Goal: Task Accomplishment & Management: Use online tool/utility

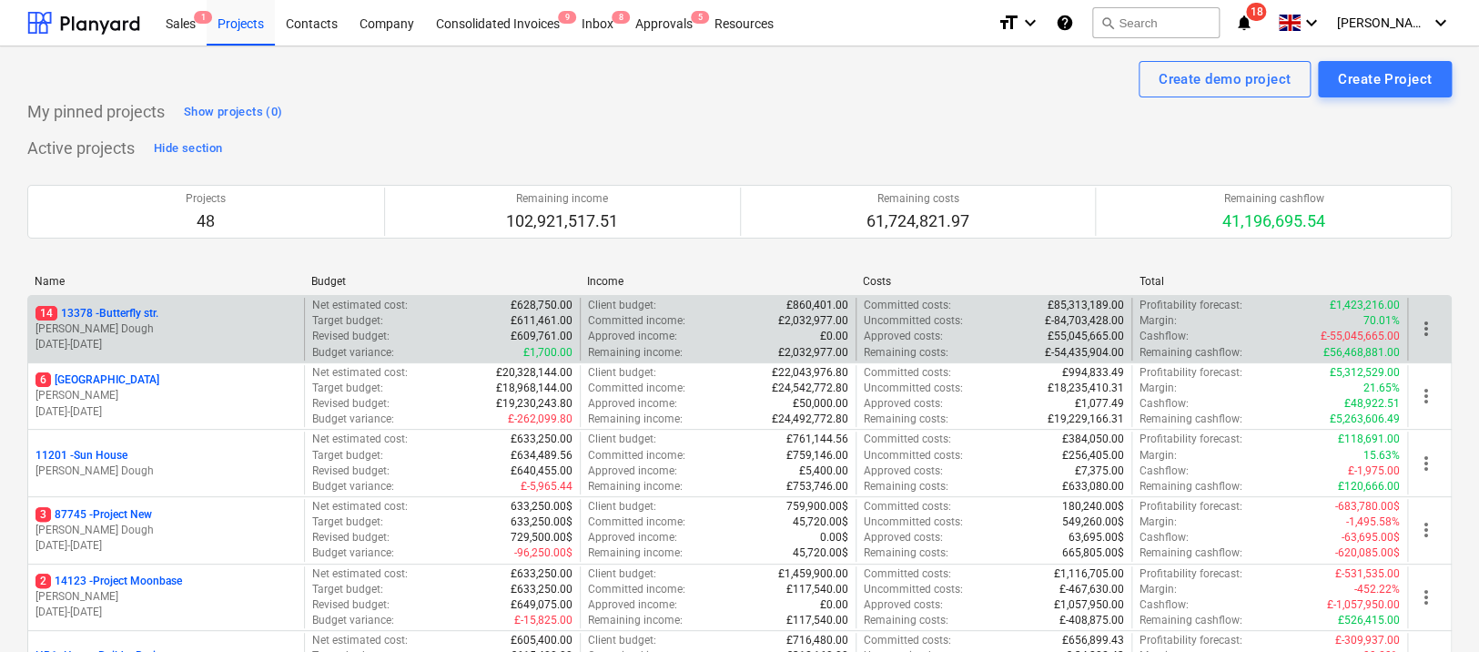
click at [178, 348] on p "[DATE] - [DATE]" at bounding box center [166, 344] width 261 height 15
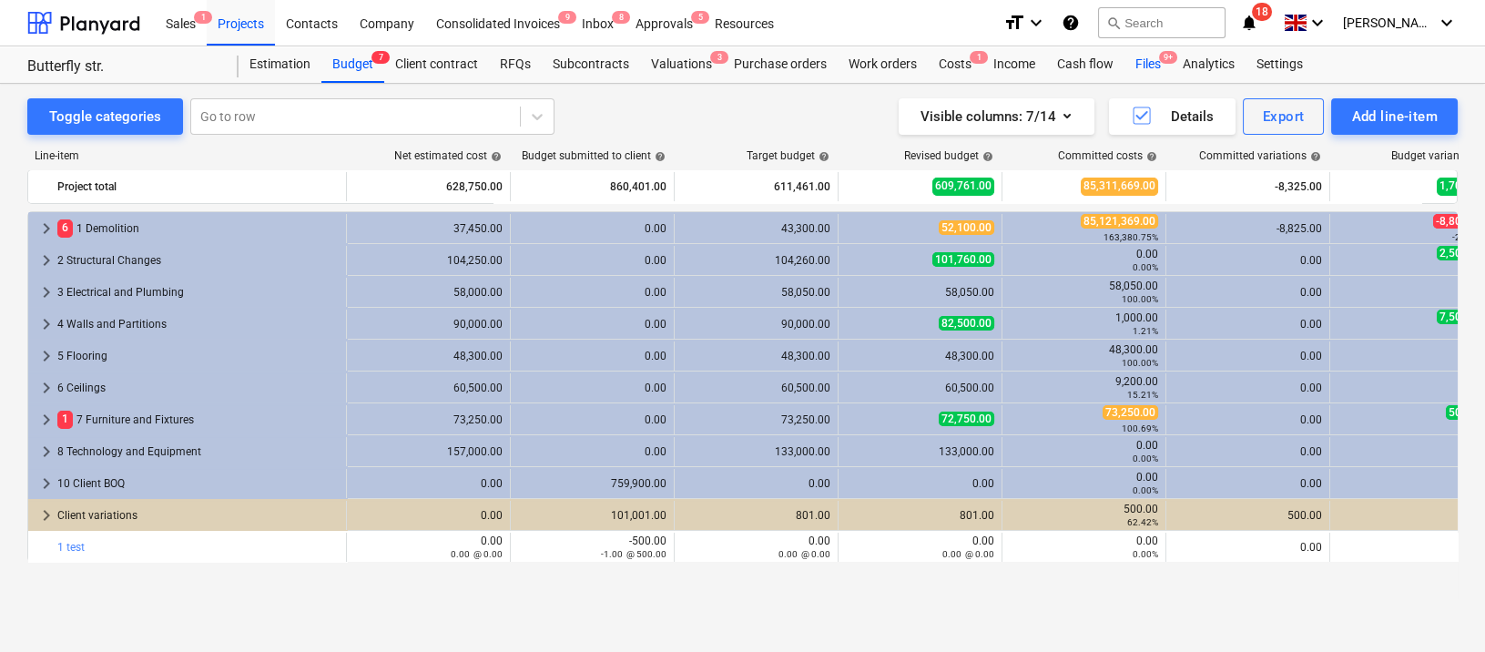
click at [1147, 64] on div "Files 9+" at bounding box center [1147, 64] width 47 height 36
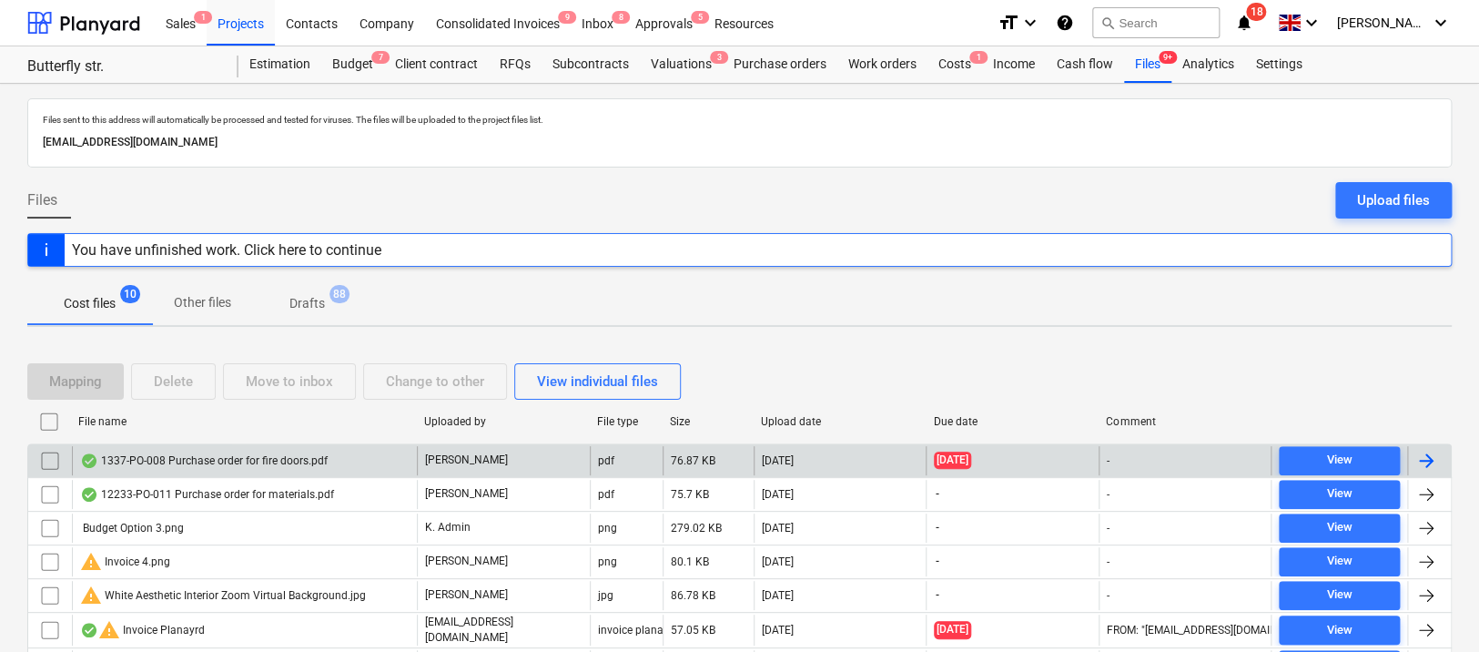
click at [289, 455] on div "1337-PO-008 Purchase order for fire doors.pdf" at bounding box center [204, 460] width 248 height 15
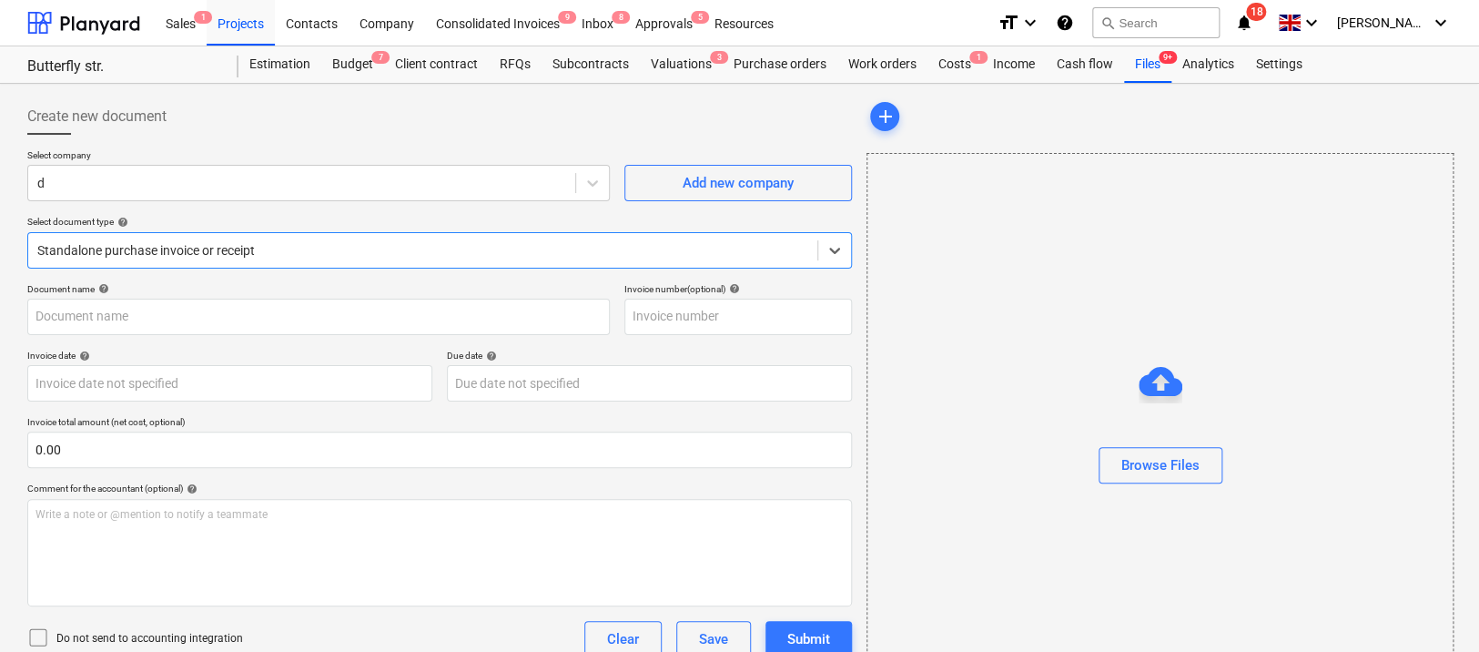
type input "12233-PO-011"
type input "[DATE]"
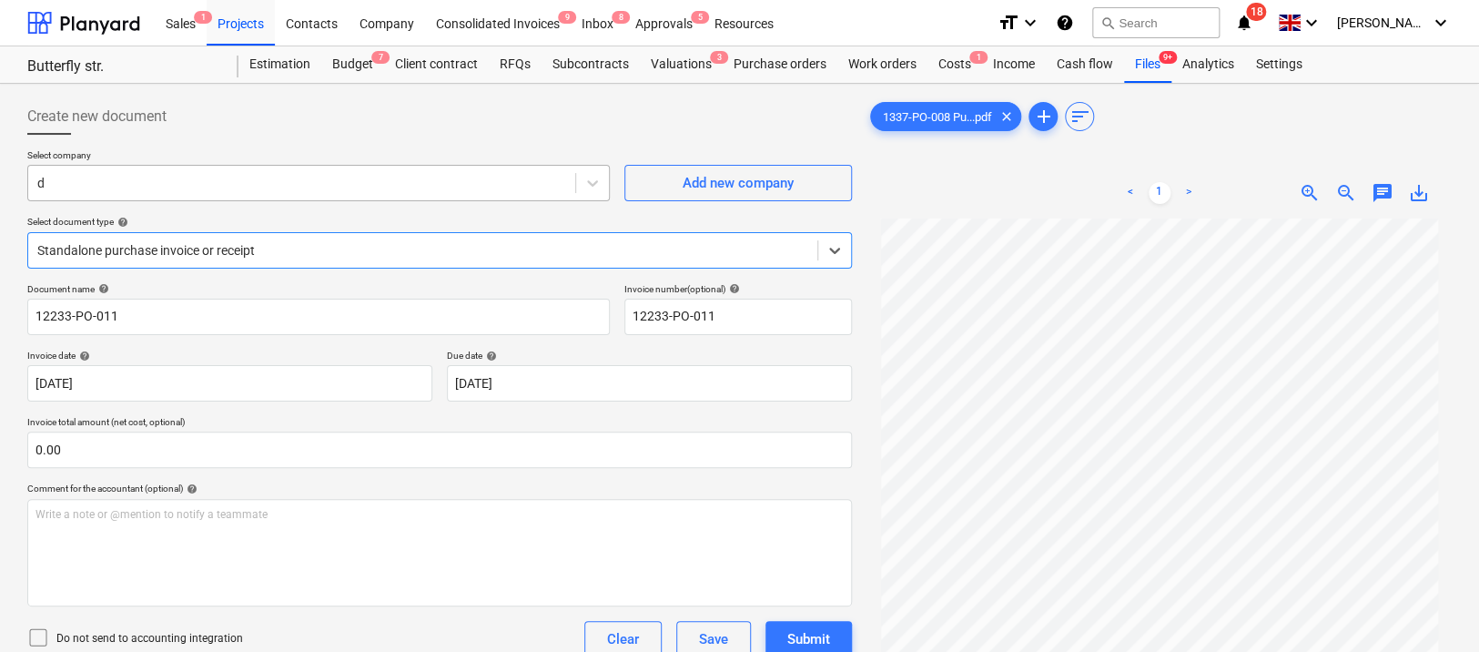
click at [470, 190] on div at bounding box center [301, 183] width 529 height 18
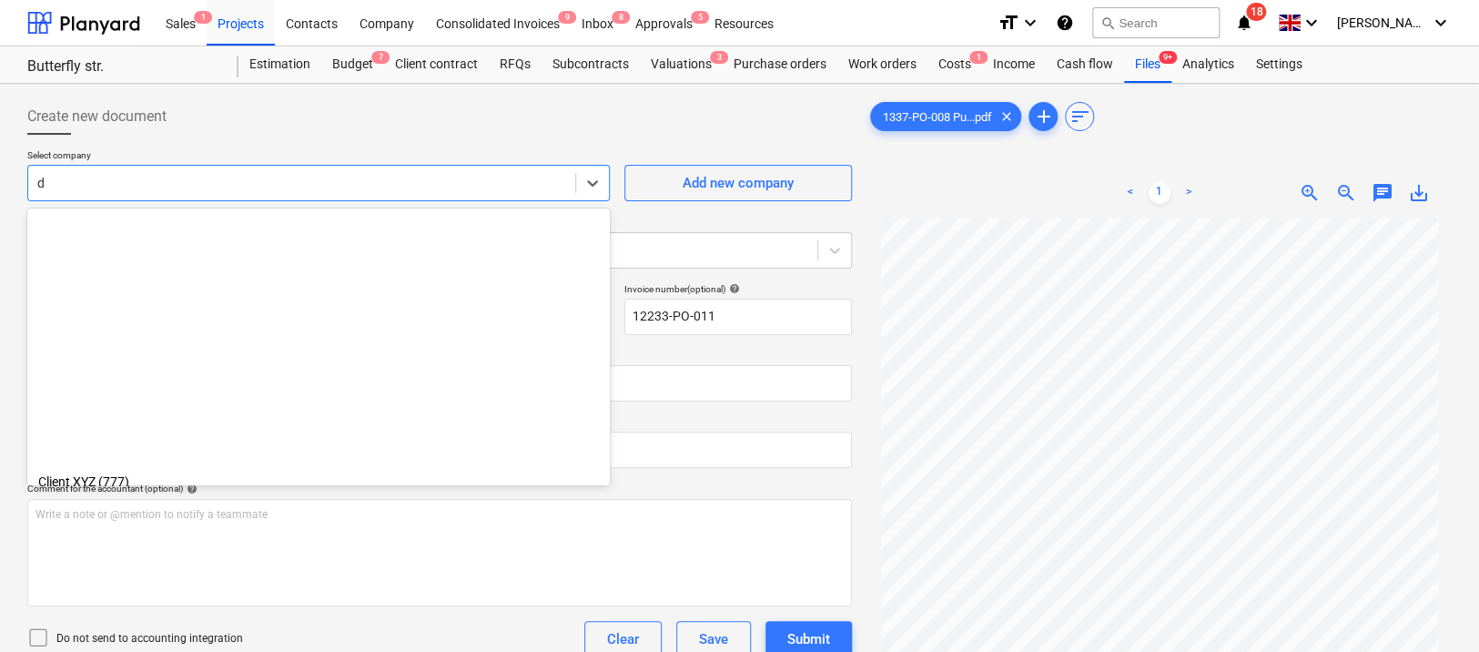
scroll to position [319, 0]
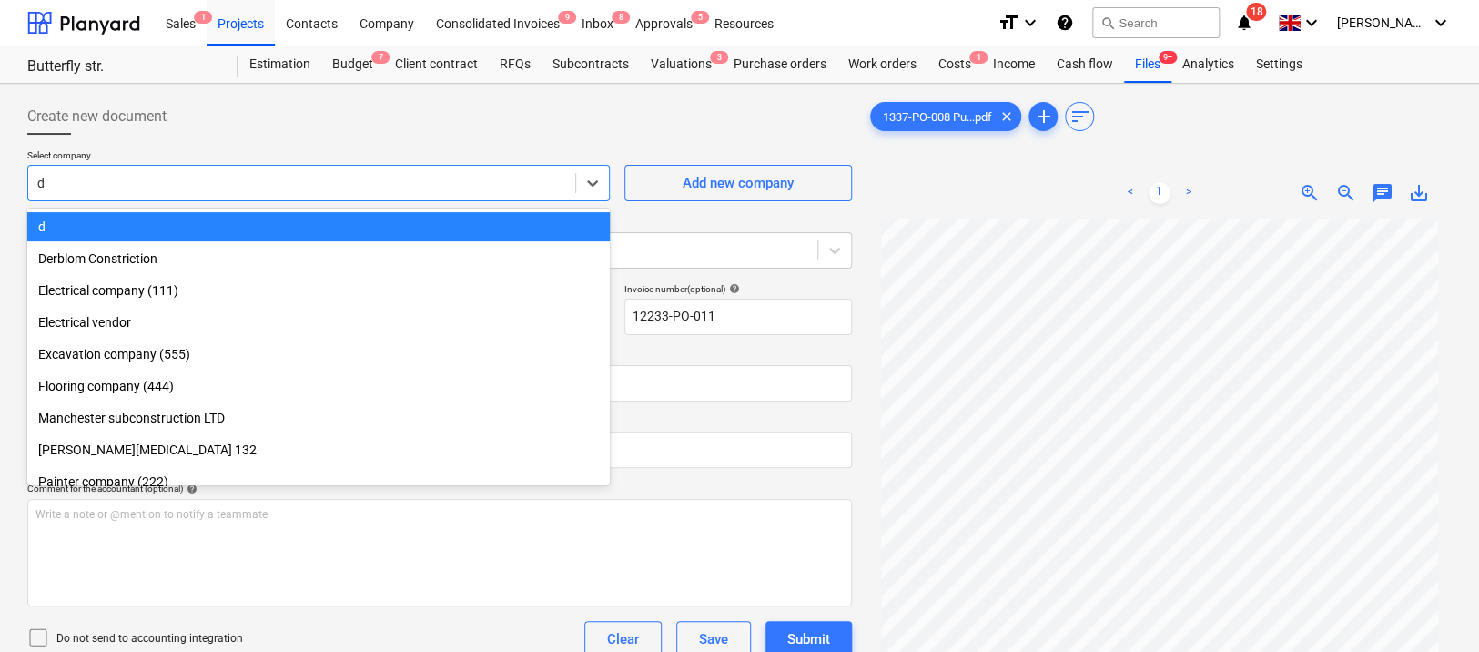
click at [422, 227] on div "d" at bounding box center [318, 226] width 583 height 29
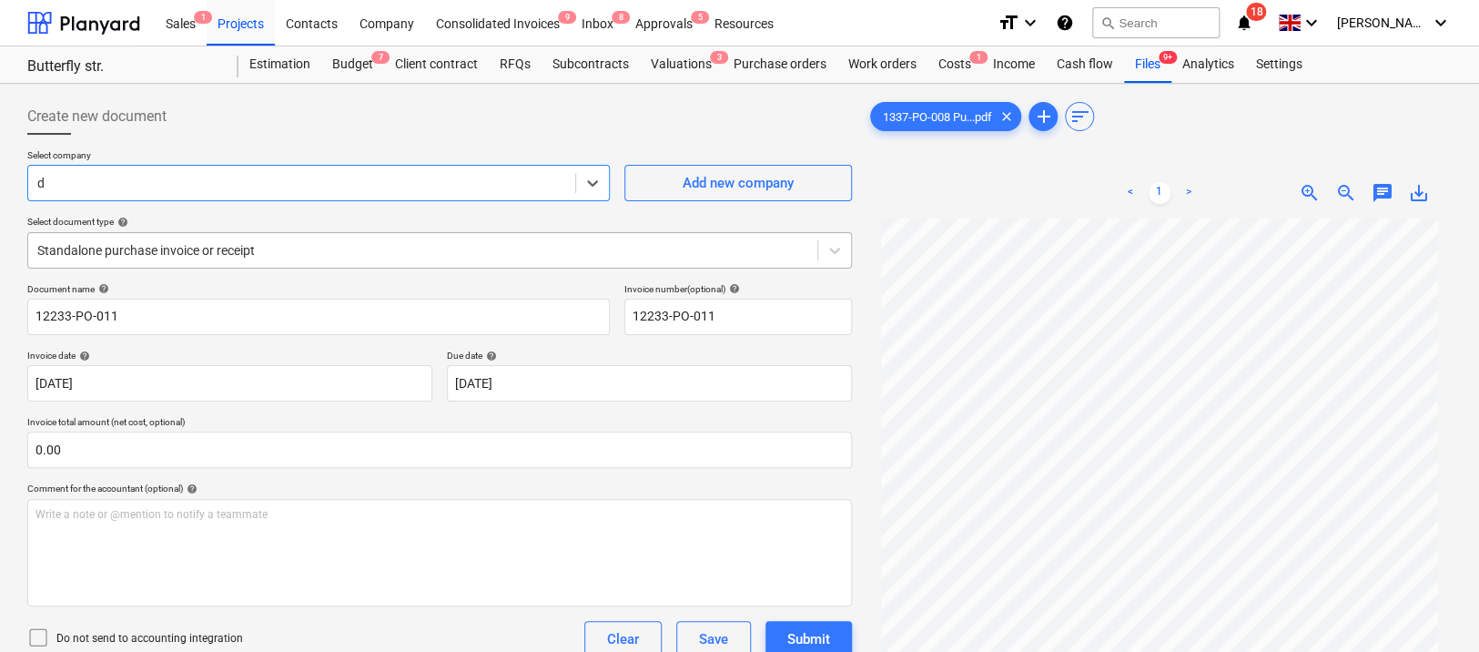
click at [255, 249] on div at bounding box center [422, 250] width 771 height 18
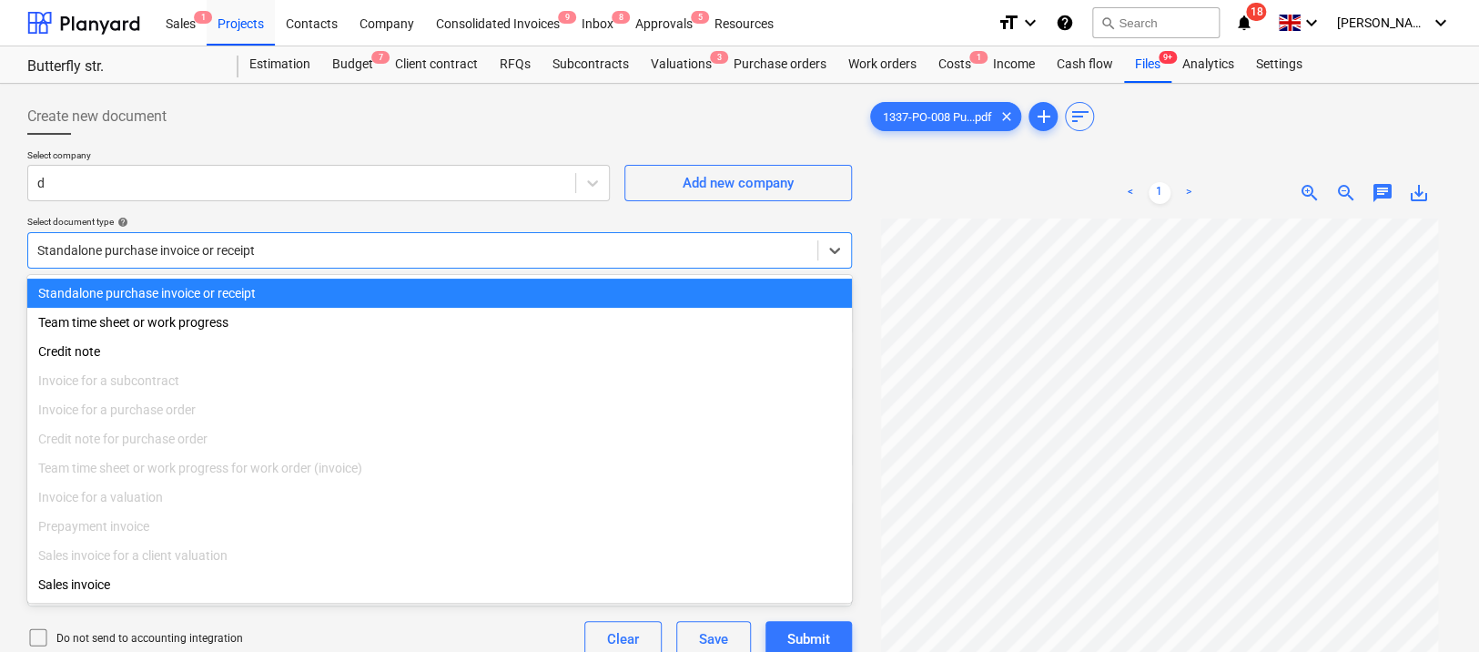
click at [185, 289] on div "Standalone purchase invoice or receipt" at bounding box center [439, 293] width 825 height 29
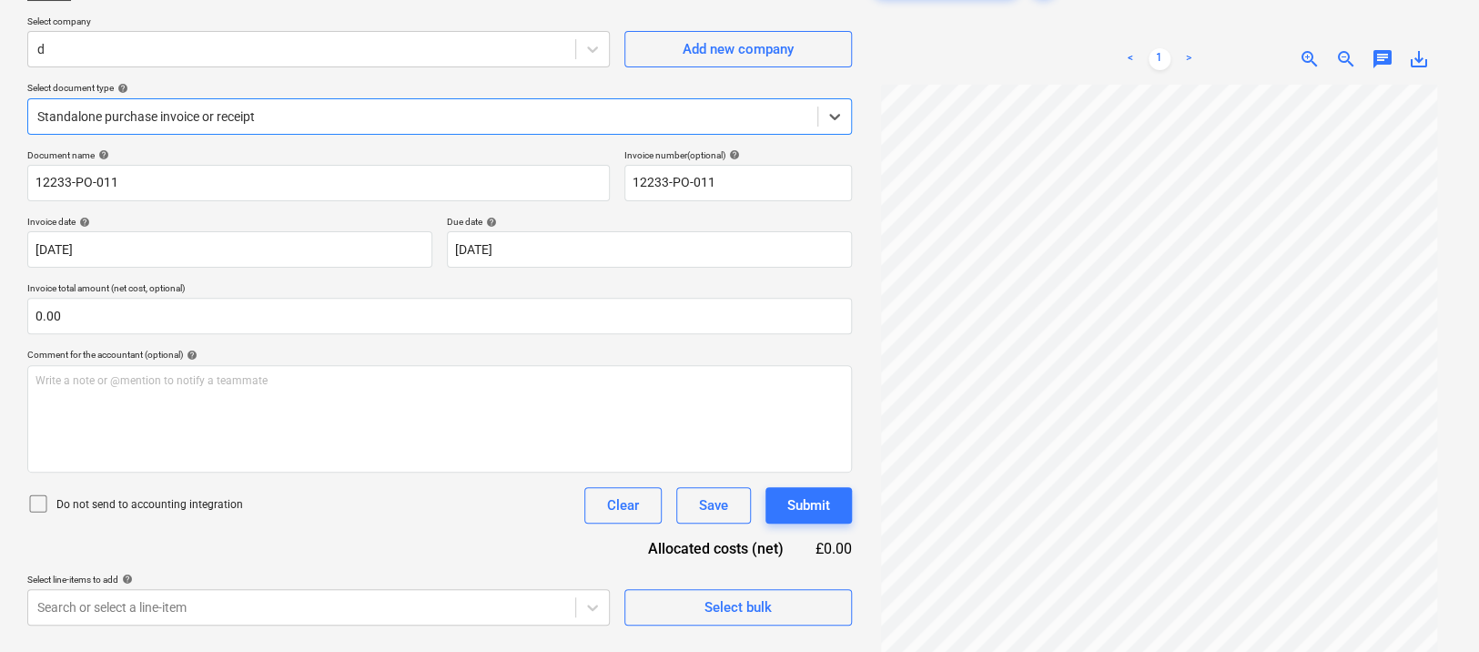
scroll to position [182, 0]
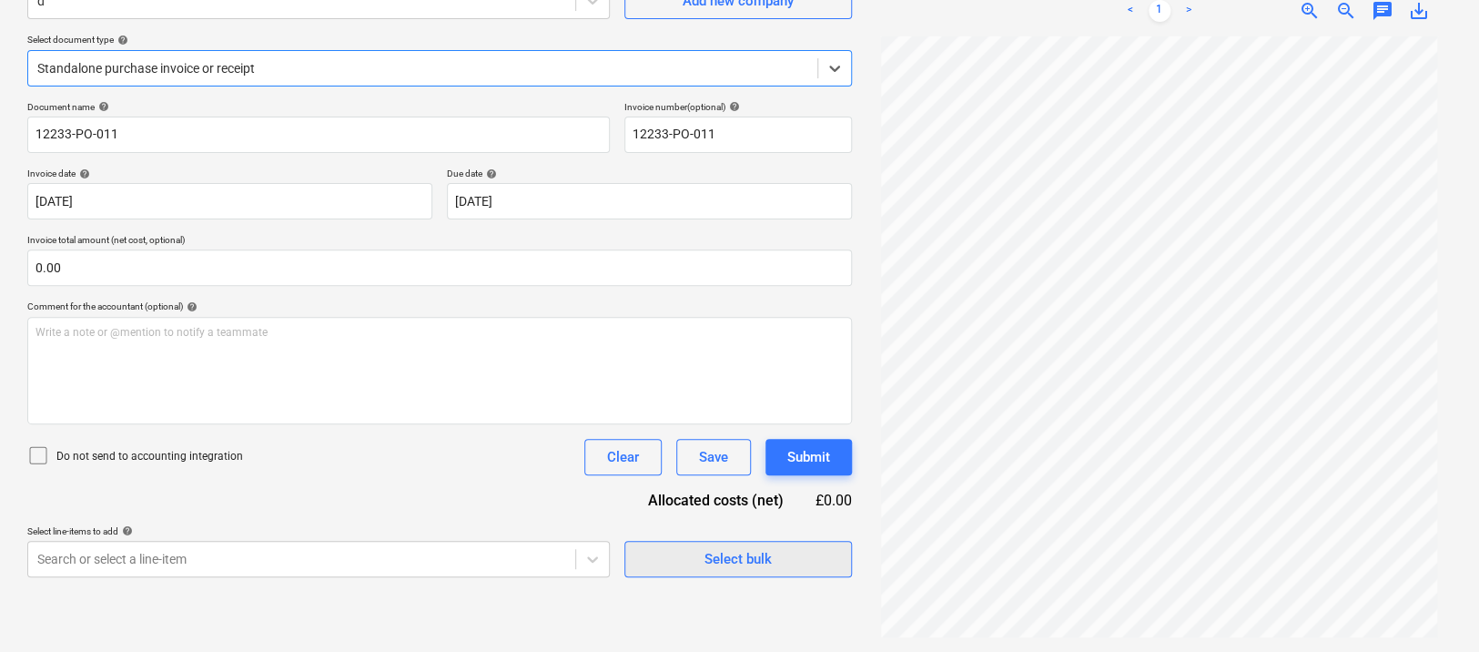
click at [658, 564] on span "Select bulk" at bounding box center [738, 559] width 182 height 24
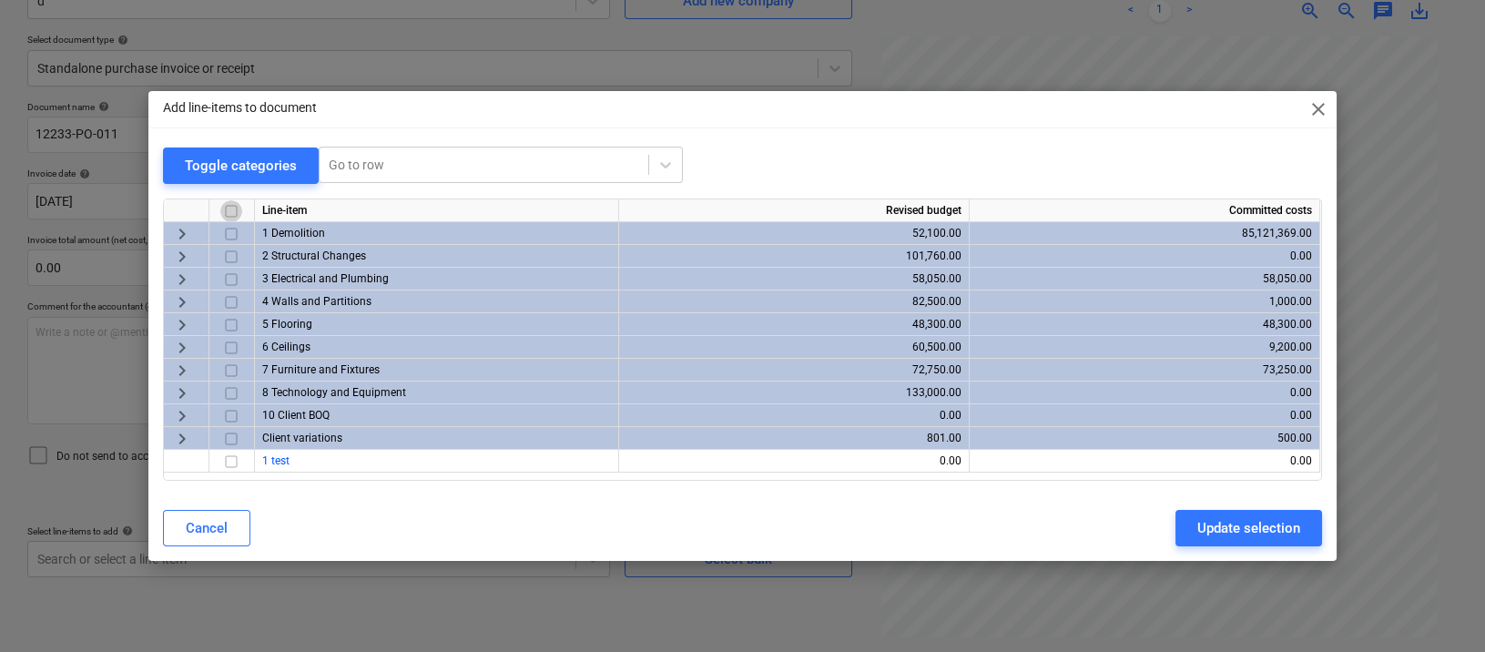
click at [235, 209] on input "checkbox" at bounding box center [231, 211] width 22 height 22
click at [222, 215] on input "checkbox" at bounding box center [231, 211] width 22 height 22
checkbox input "false"
click at [230, 239] on input "checkbox" at bounding box center [231, 234] width 22 height 22
click at [1204, 525] on div "Update selection" at bounding box center [1248, 528] width 103 height 24
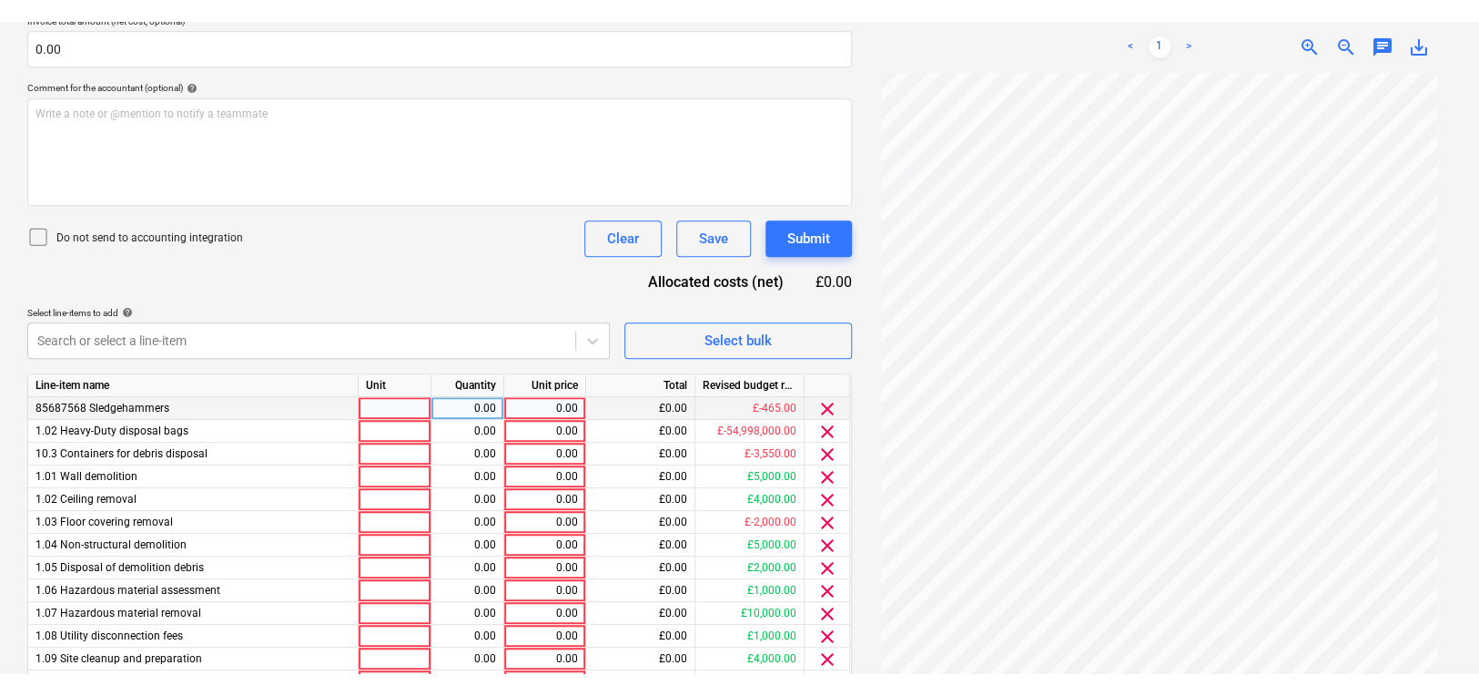
scroll to position [442, 0]
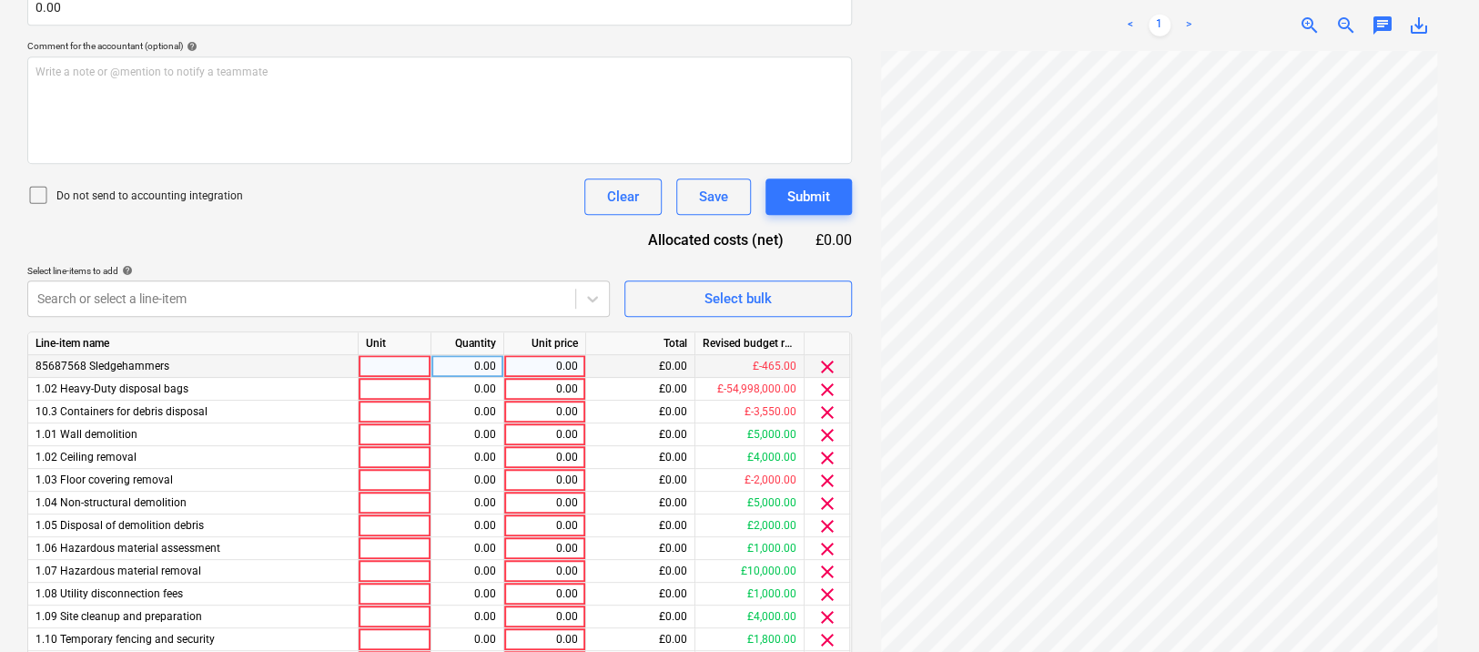
click at [554, 372] on div "0.00" at bounding box center [545, 366] width 66 height 23
type input "100"
type input "500"
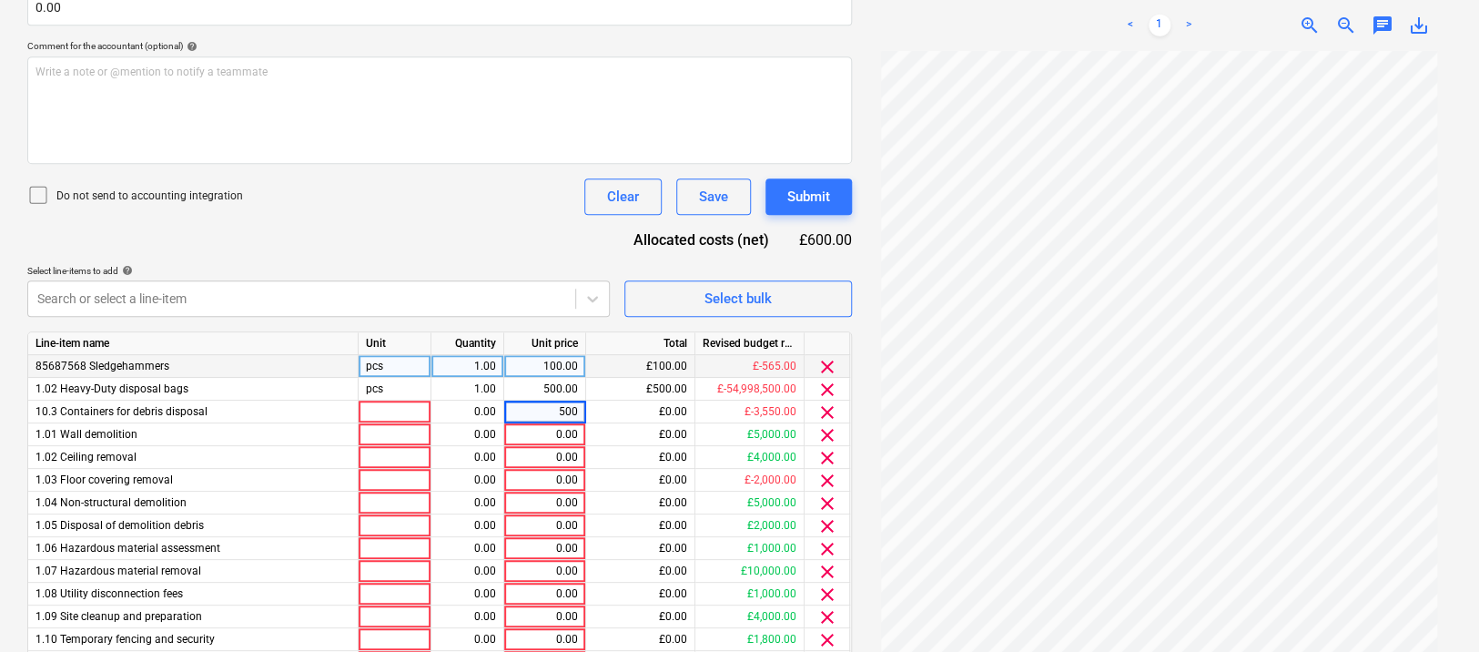
type input "5000"
click at [470, 230] on div "Document name help 12233-PO-011 Invoice number (optional) help 12233-PO-011 Inv…" at bounding box center [439, 298] width 825 height 915
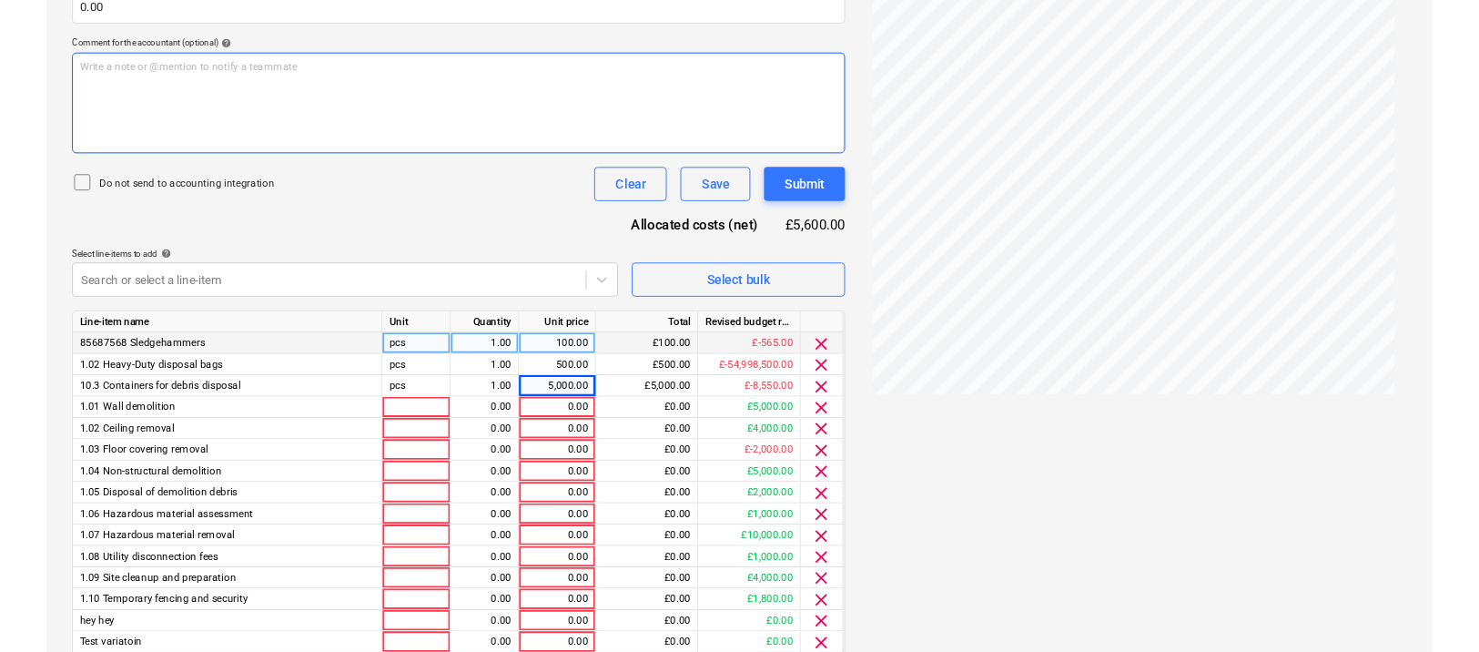
scroll to position [0, 0]
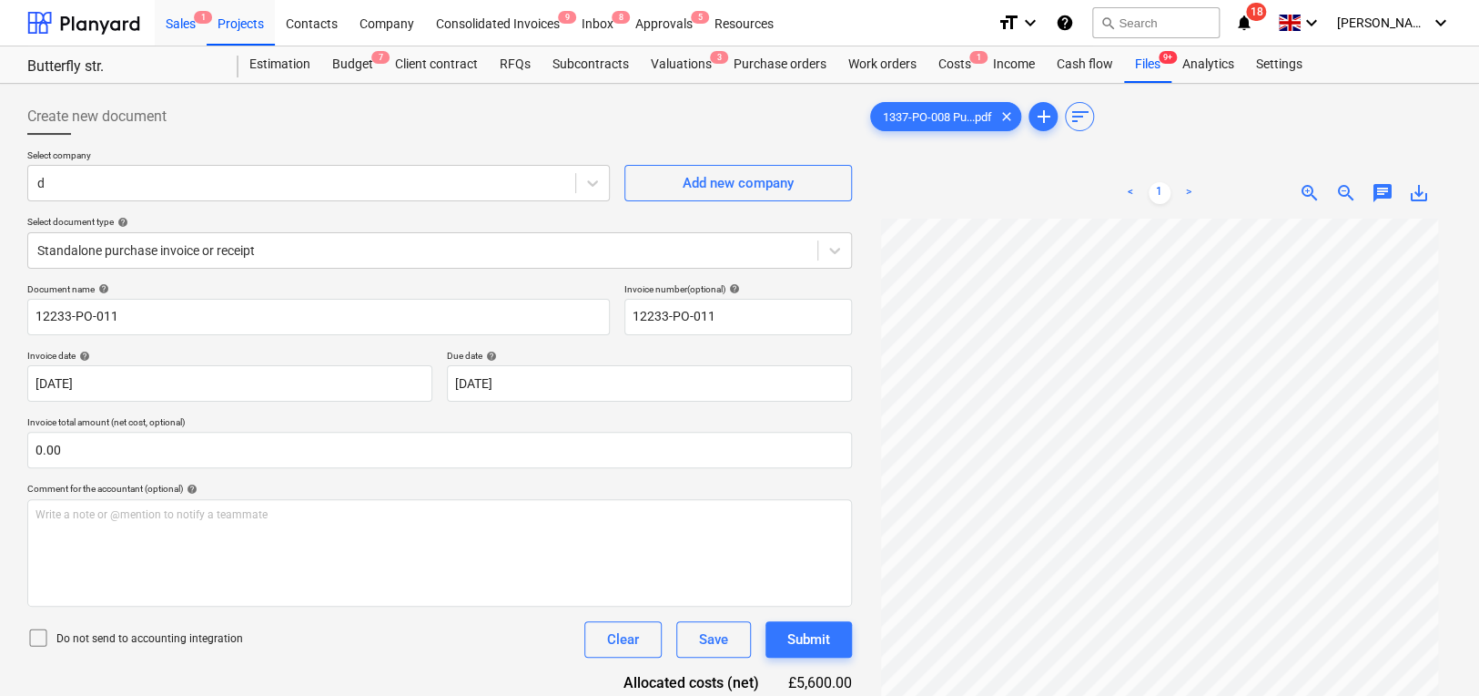
click at [189, 25] on div "Sales 1" at bounding box center [181, 22] width 52 height 46
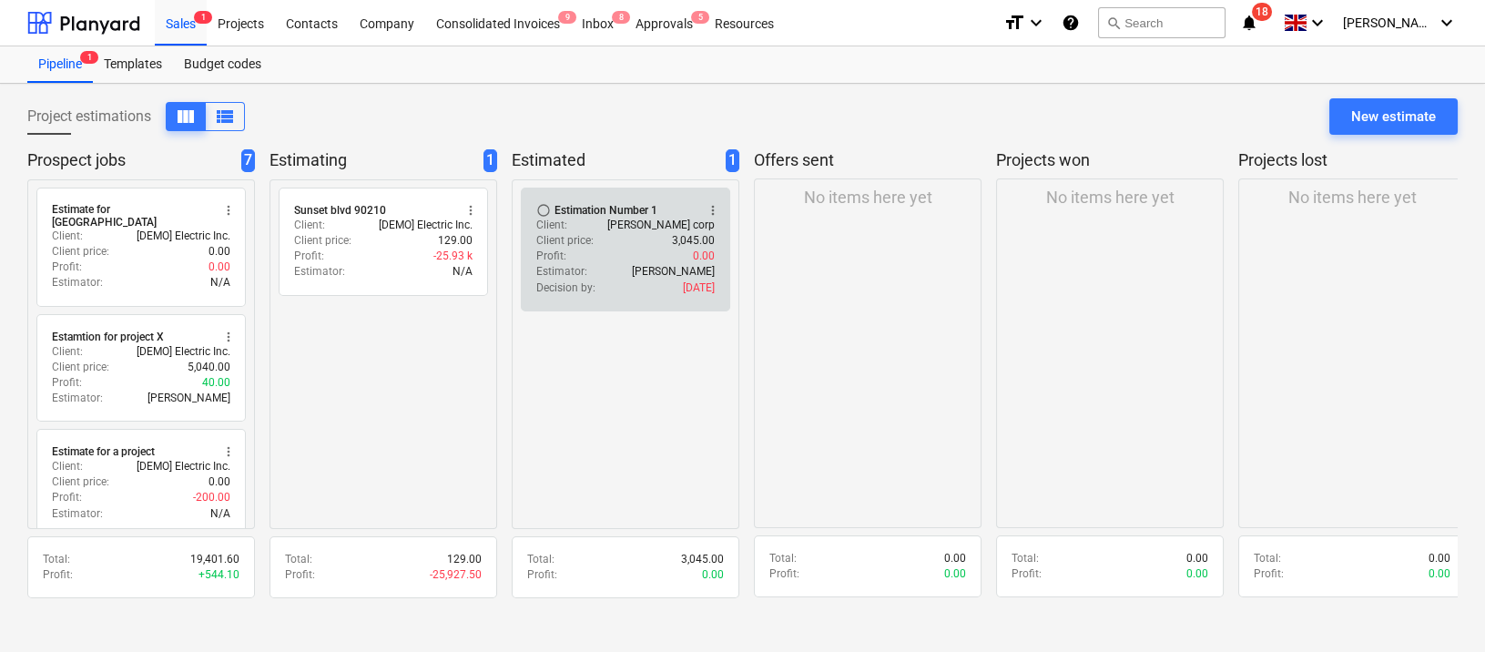
click at [627, 218] on div "Client : [PERSON_NAME] corp" at bounding box center [625, 225] width 178 height 15
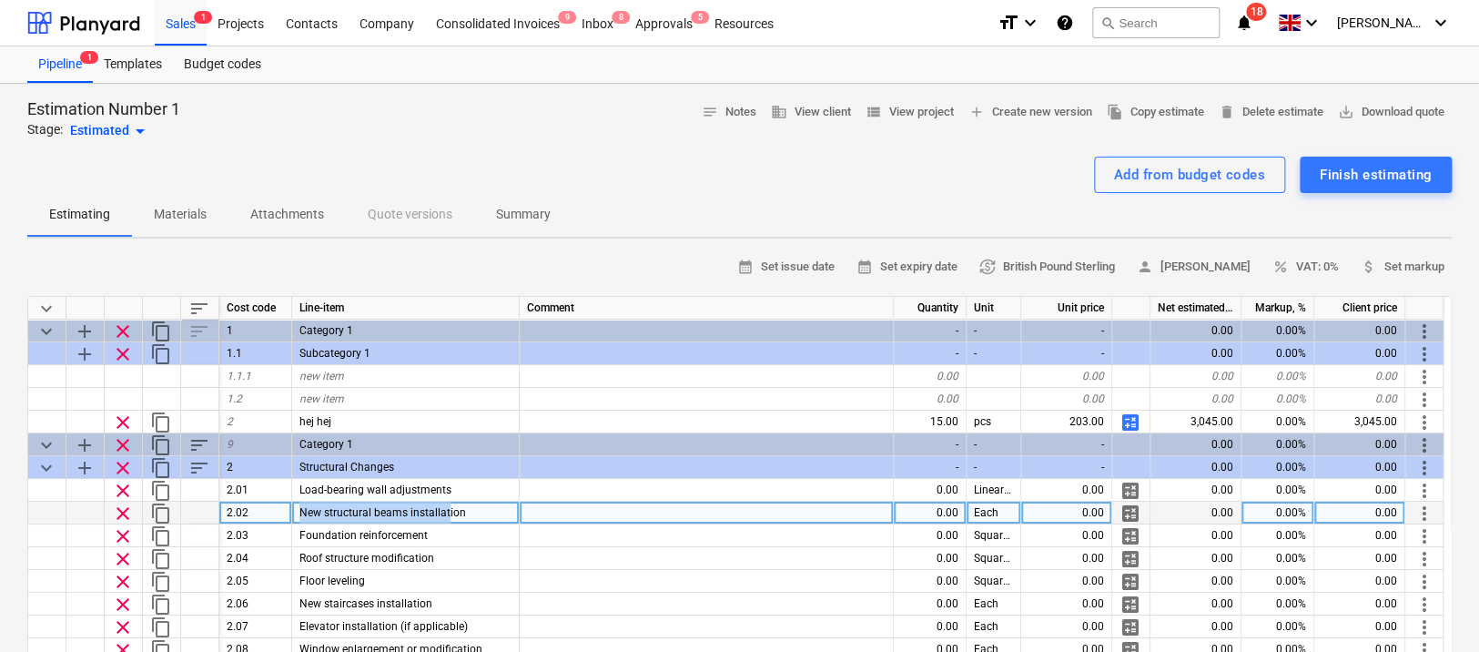
drag, startPoint x: 300, startPoint y: 511, endPoint x: 446, endPoint y: 508, distance: 145.7
click at [446, 508] on span "New structural beams installation" at bounding box center [383, 512] width 167 height 13
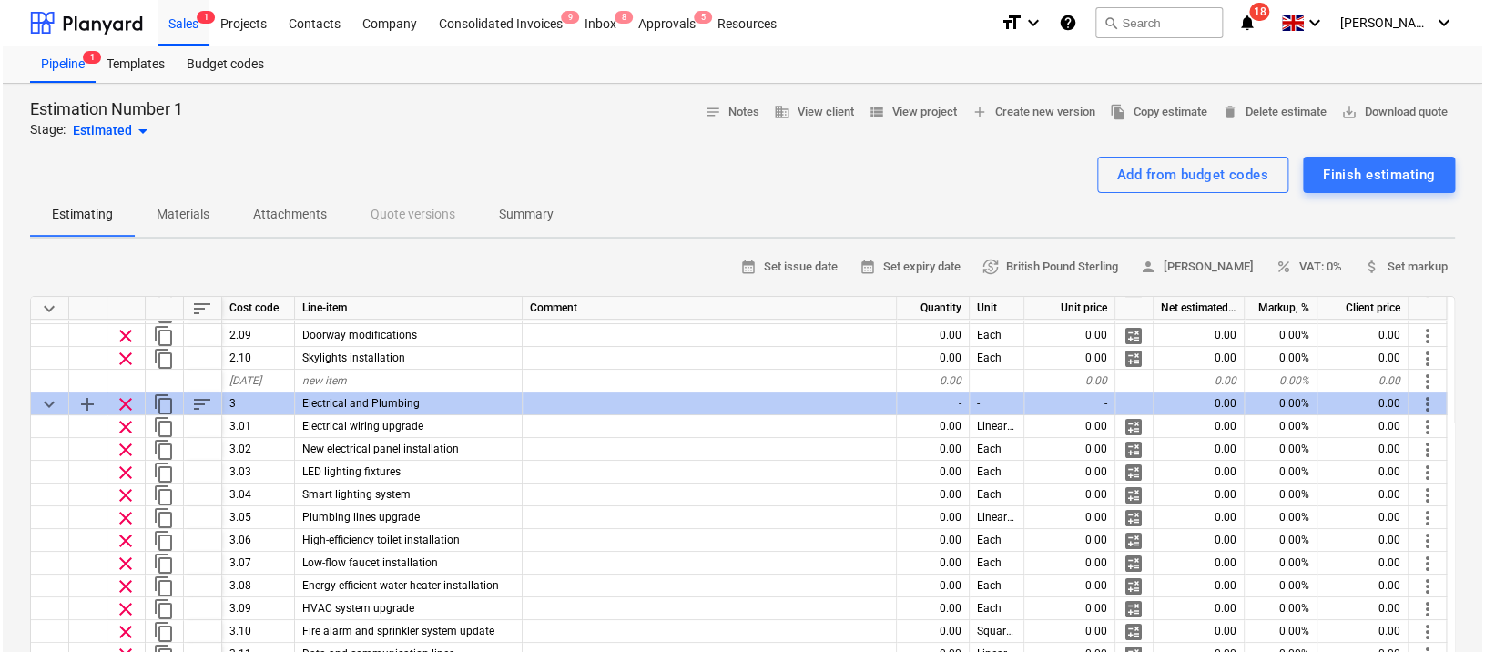
scroll to position [112, 0]
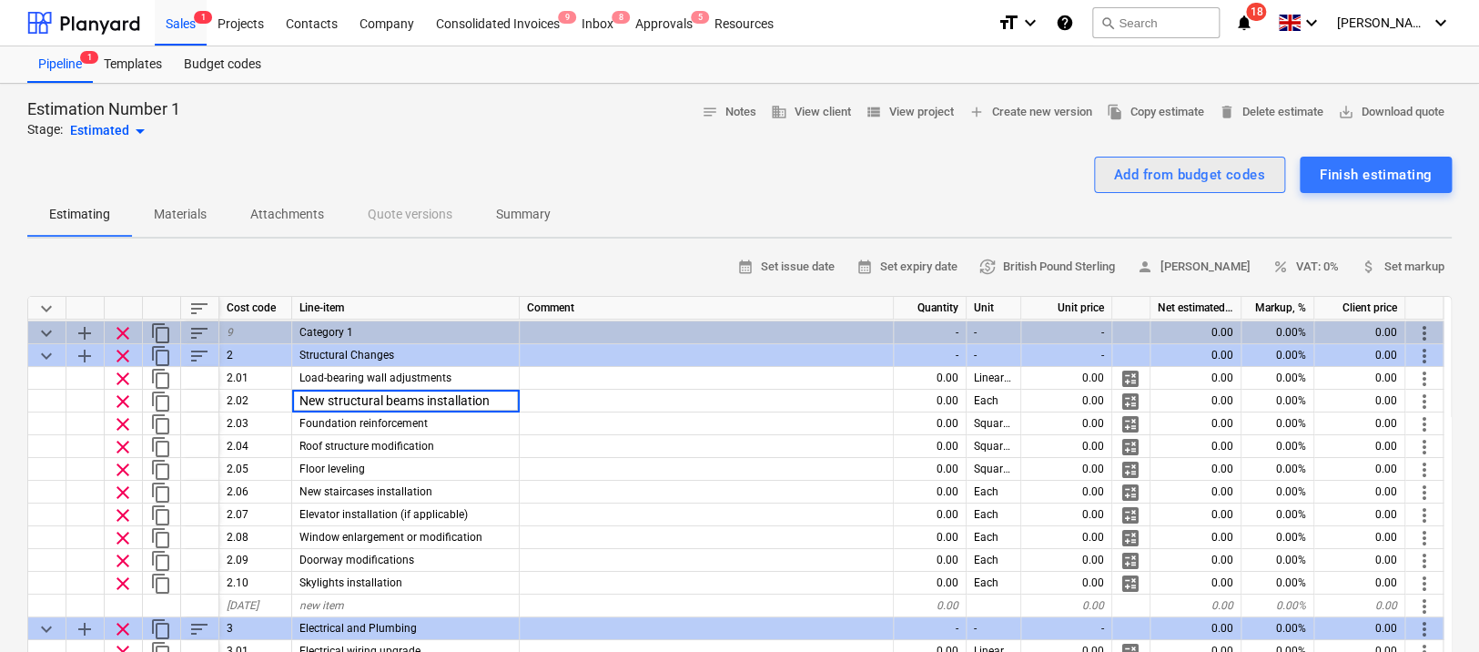
click at [1154, 184] on div "Add from budget codes" at bounding box center [1189, 175] width 151 height 24
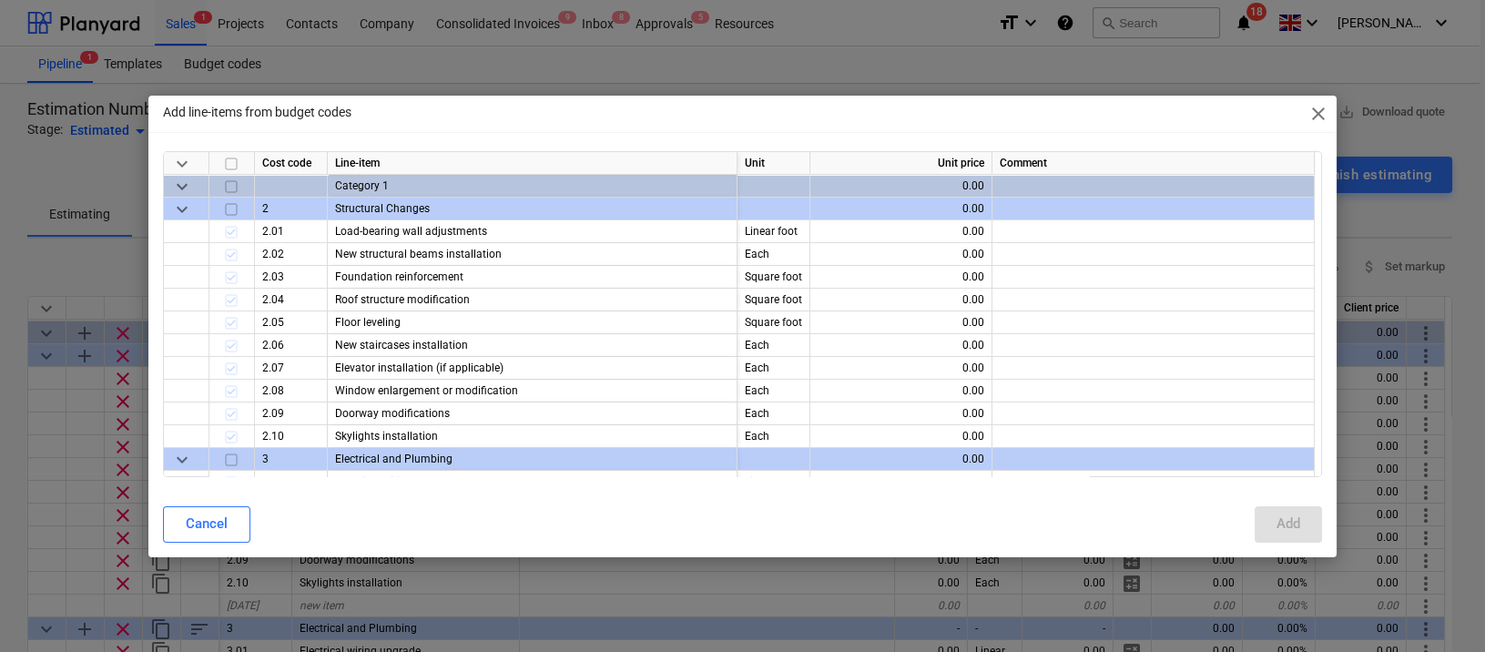
click at [1318, 117] on span "close" at bounding box center [1318, 114] width 22 height 22
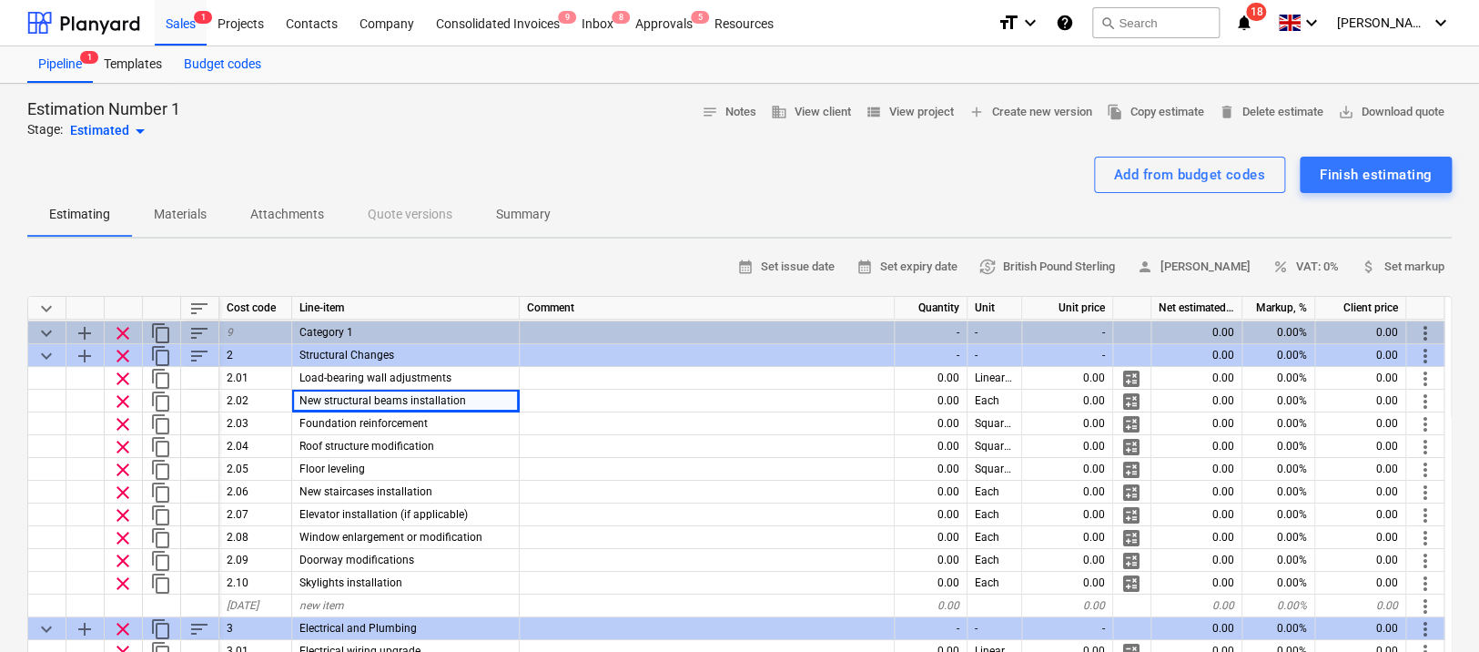
click at [214, 72] on div "Budget codes" at bounding box center [222, 64] width 99 height 36
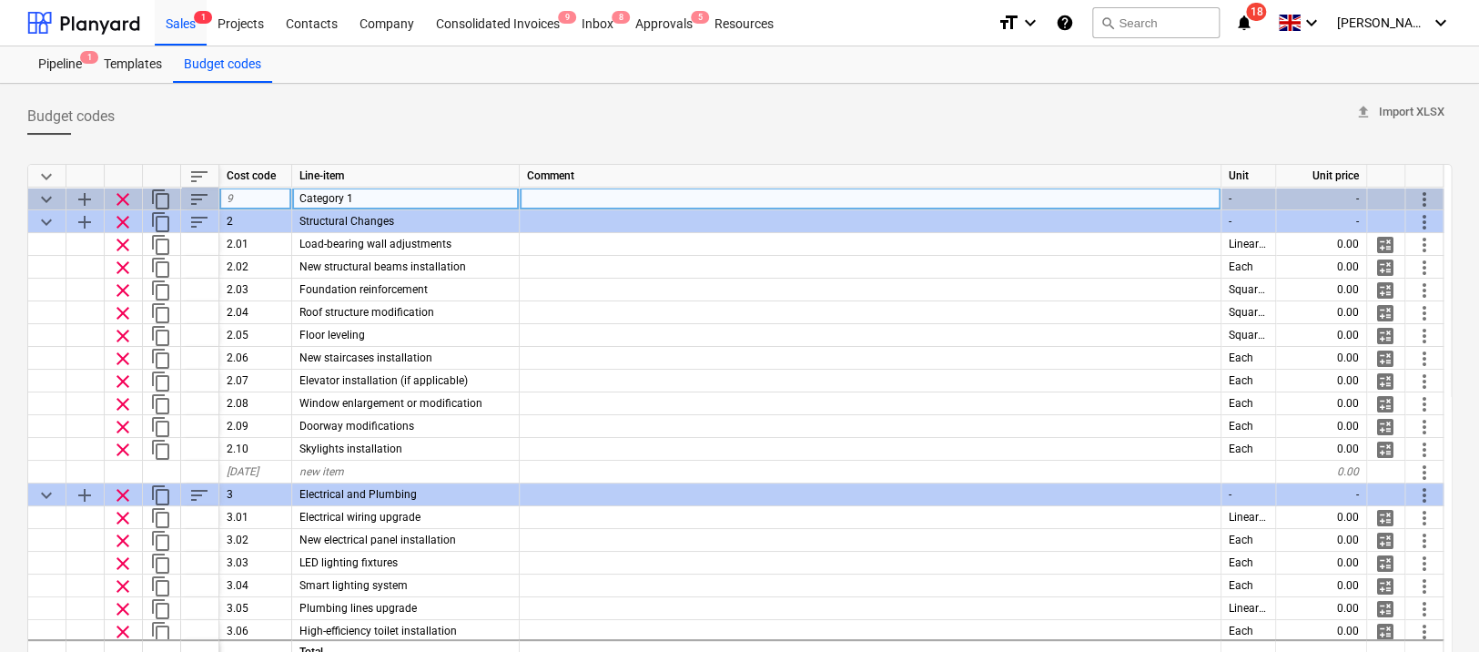
click at [38, 198] on span "keyboard_arrow_down" at bounding box center [47, 199] width 22 height 22
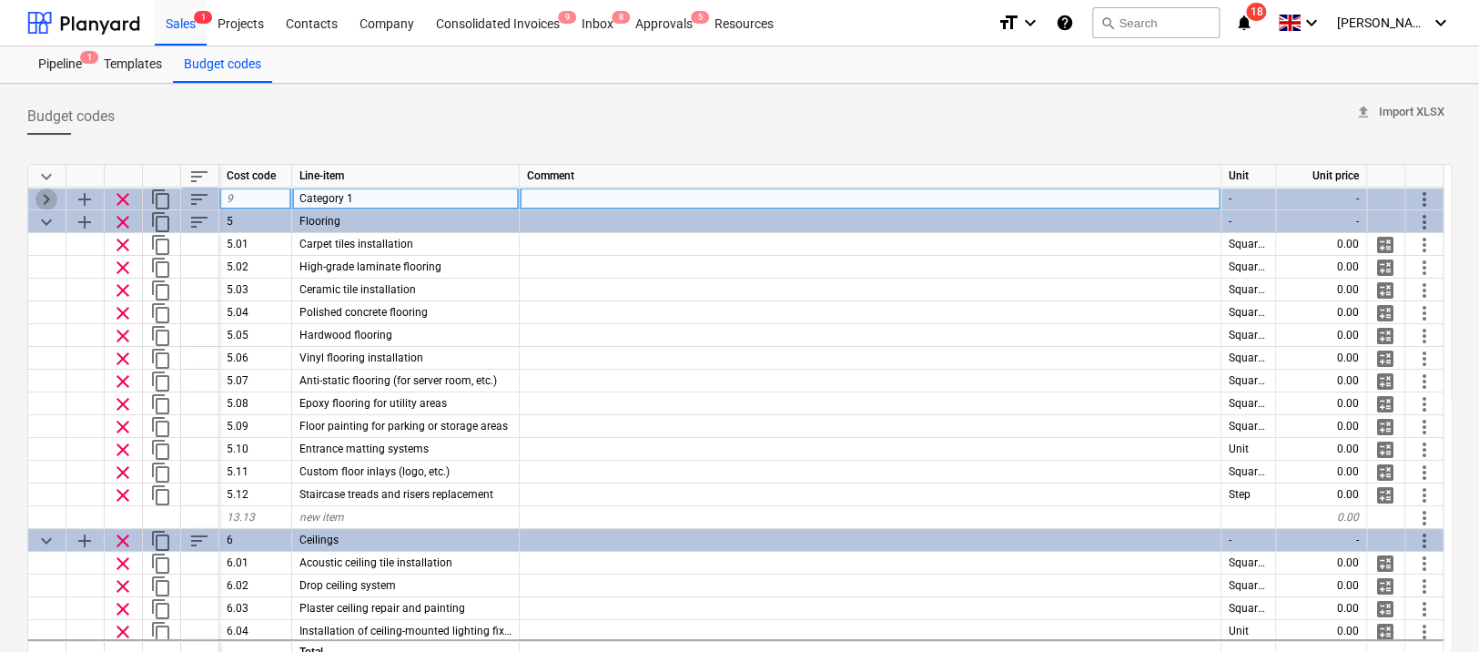
click at [38, 198] on span "keyboard_arrow_right" at bounding box center [47, 199] width 22 height 22
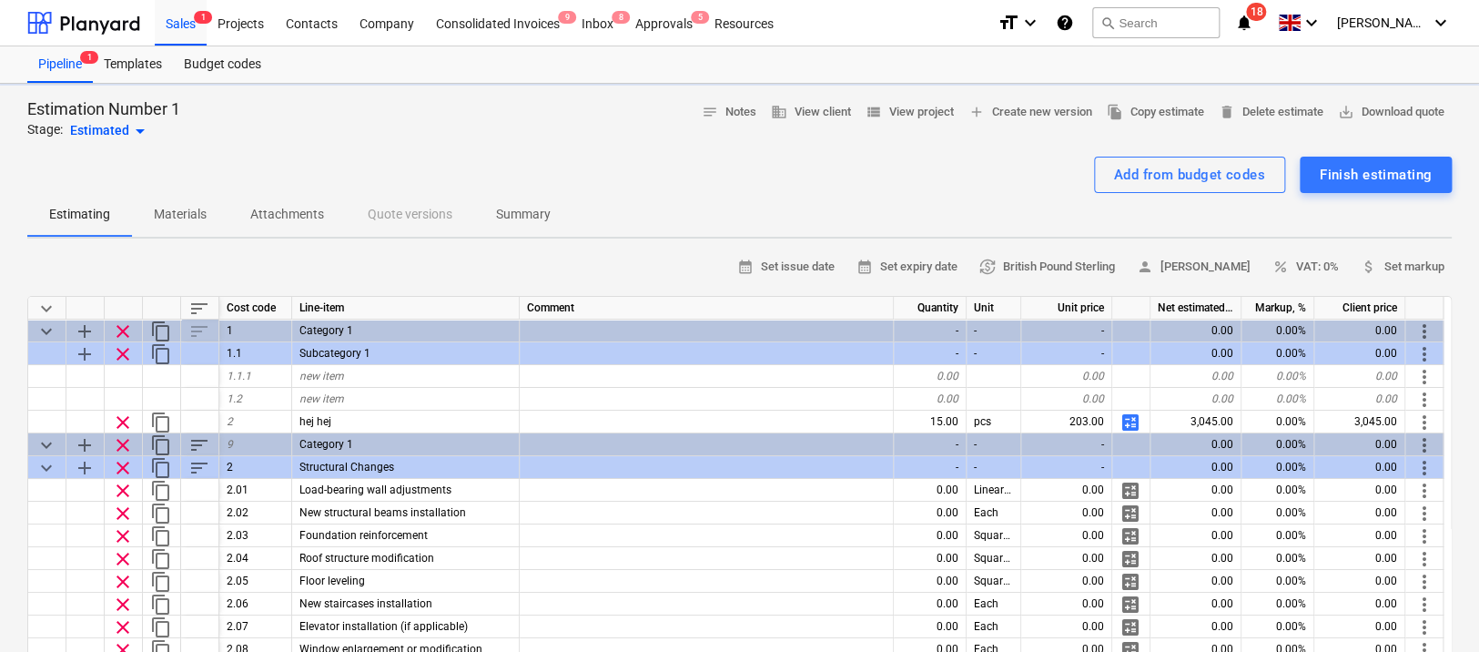
type textarea "x"
click at [1407, 35] on div "[PERSON_NAME] keyboard_arrow_down" at bounding box center [1394, 23] width 115 height 46
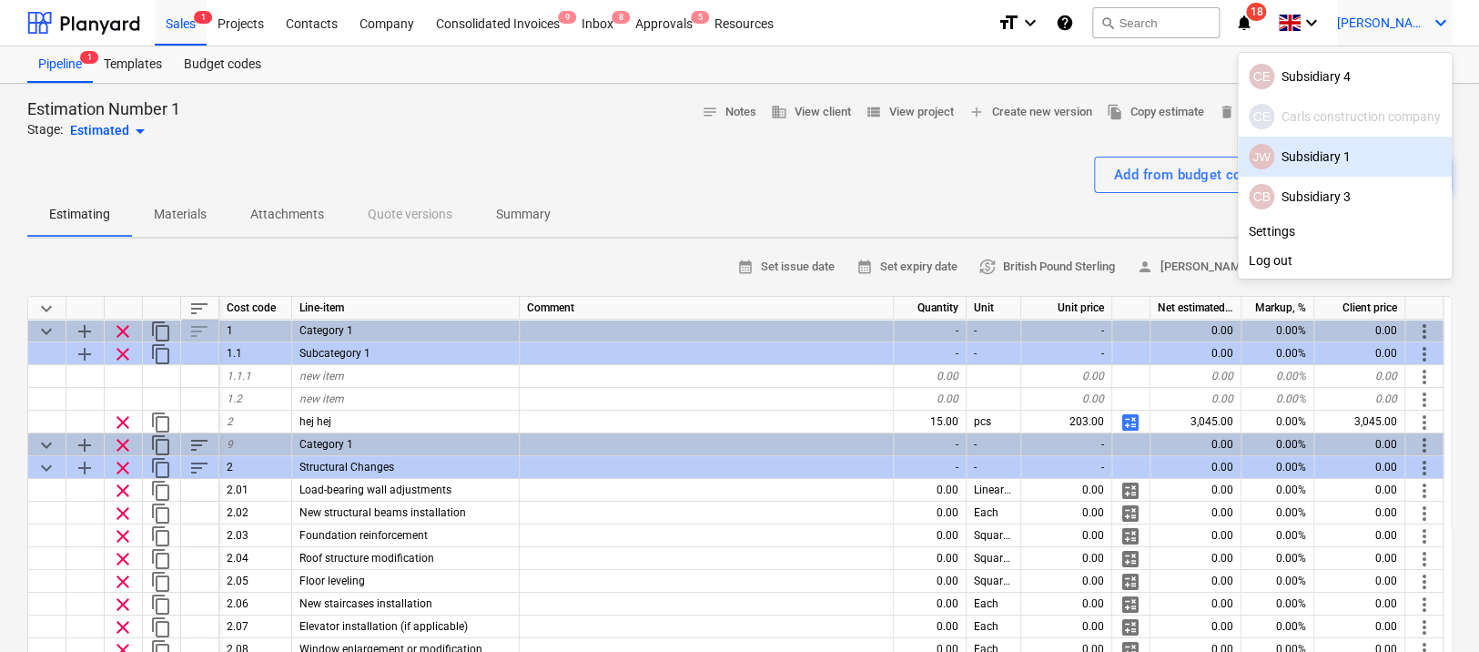
click at [1330, 154] on div "JW Subsidiary 1" at bounding box center [1345, 156] width 192 height 25
